Goal: Task Accomplishment & Management: Manage account settings

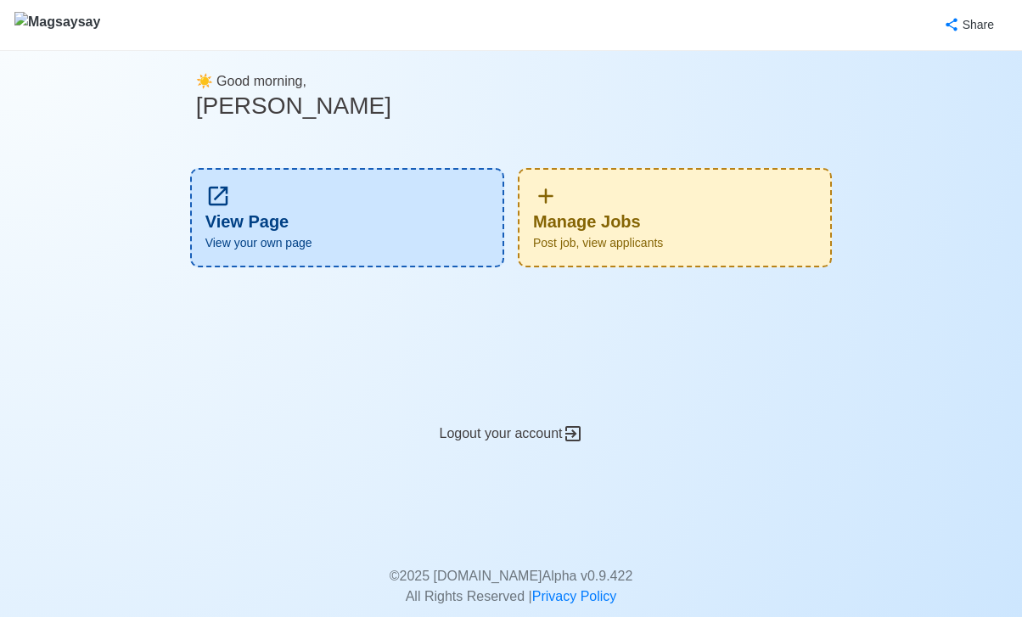
click at [637, 197] on div "Manage Jobs Post job, view applicants" at bounding box center [675, 217] width 314 height 99
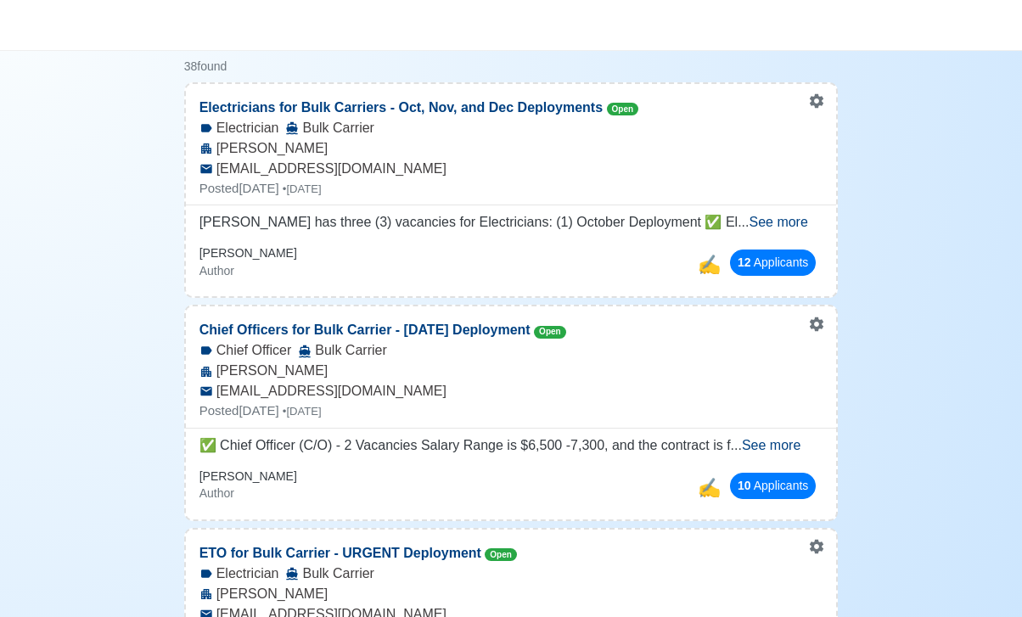
scroll to position [210, 0]
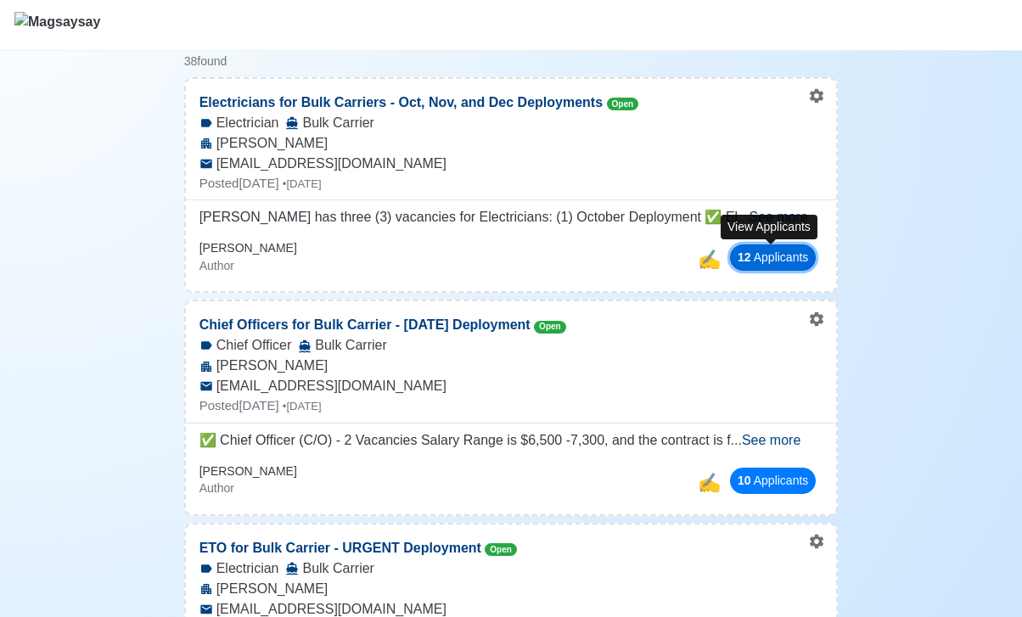
click at [803, 245] on button "12 Applicant s" at bounding box center [773, 258] width 86 height 26
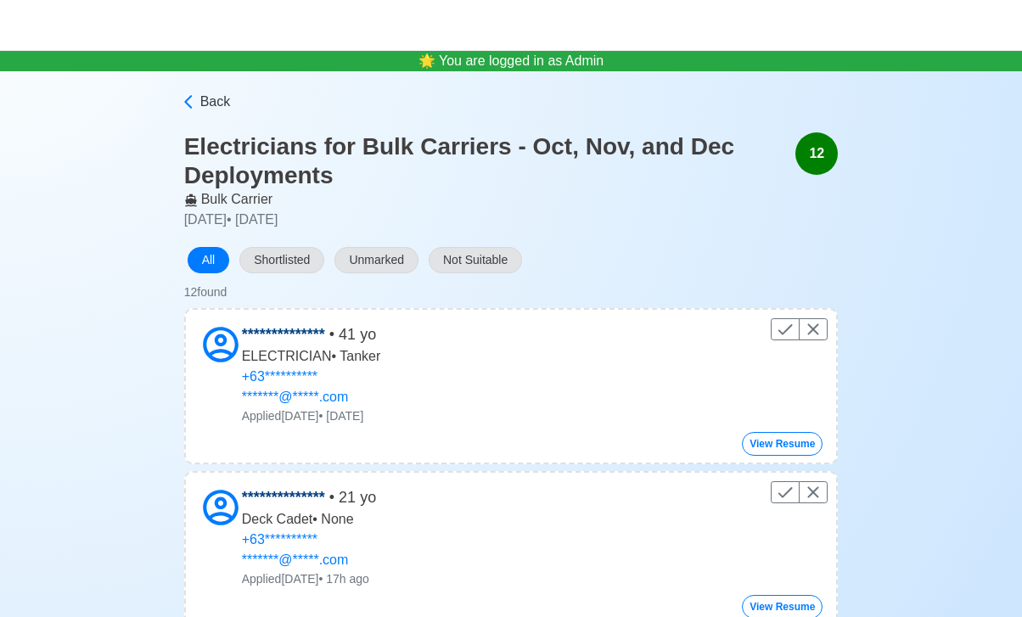
scroll to position [107, 0]
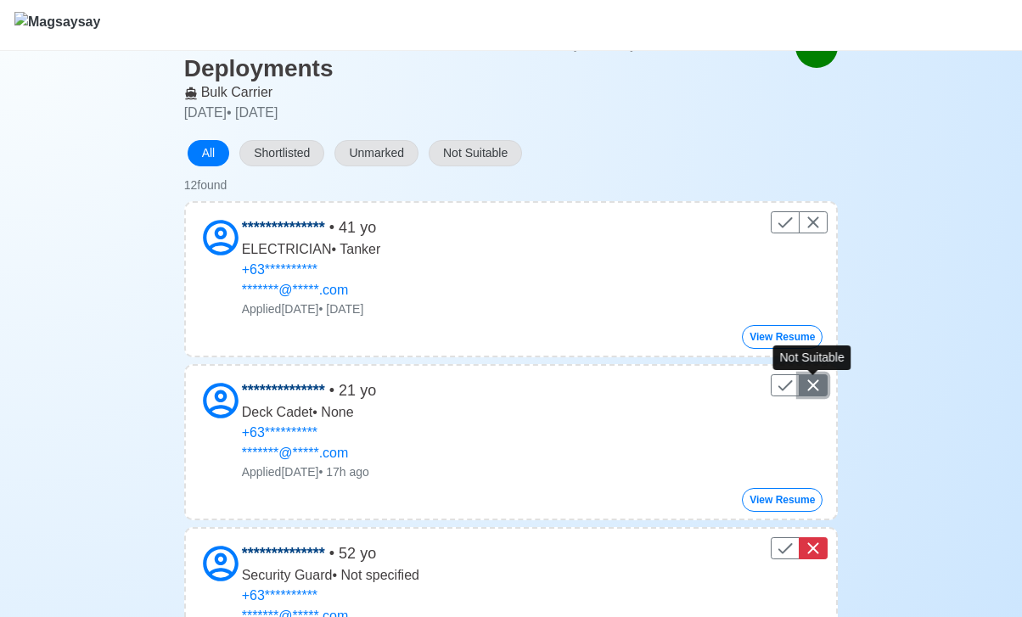
click at [816, 386] on icon "Control" at bounding box center [813, 385] width 20 height 20
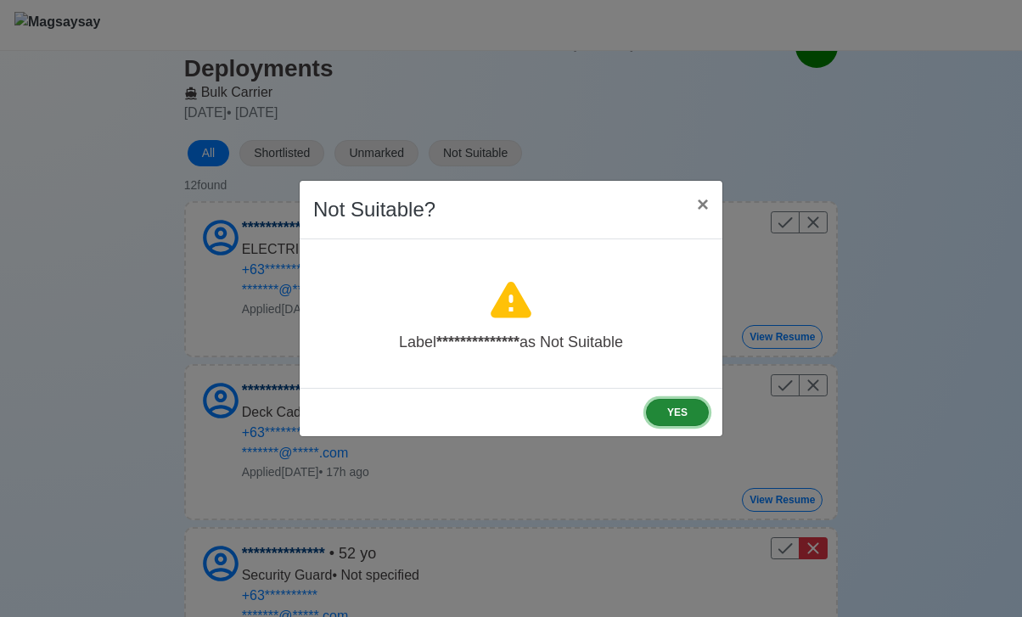
click at [652, 415] on button "YES" at bounding box center [677, 412] width 63 height 27
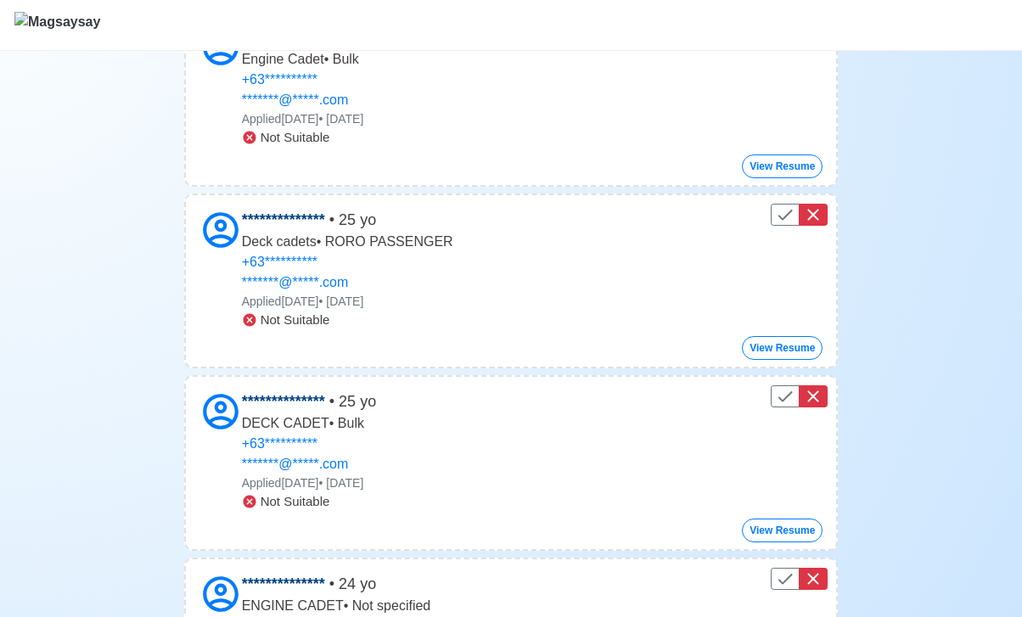
scroll to position [0, 0]
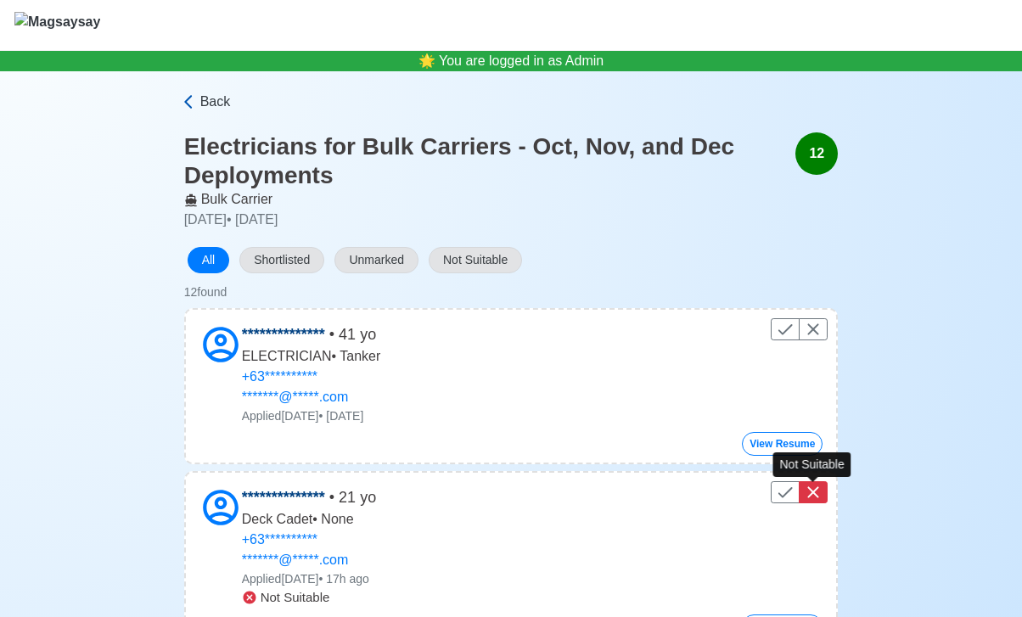
click at [194, 107] on icon at bounding box center [188, 101] width 17 height 17
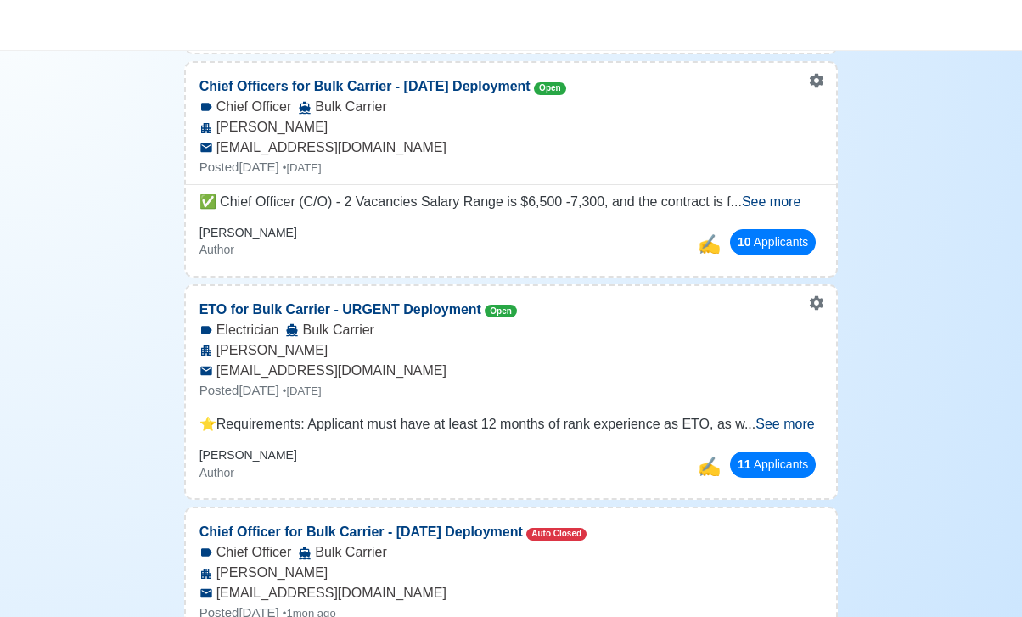
scroll to position [520, 0]
